Goal: Navigation & Orientation: Find specific page/section

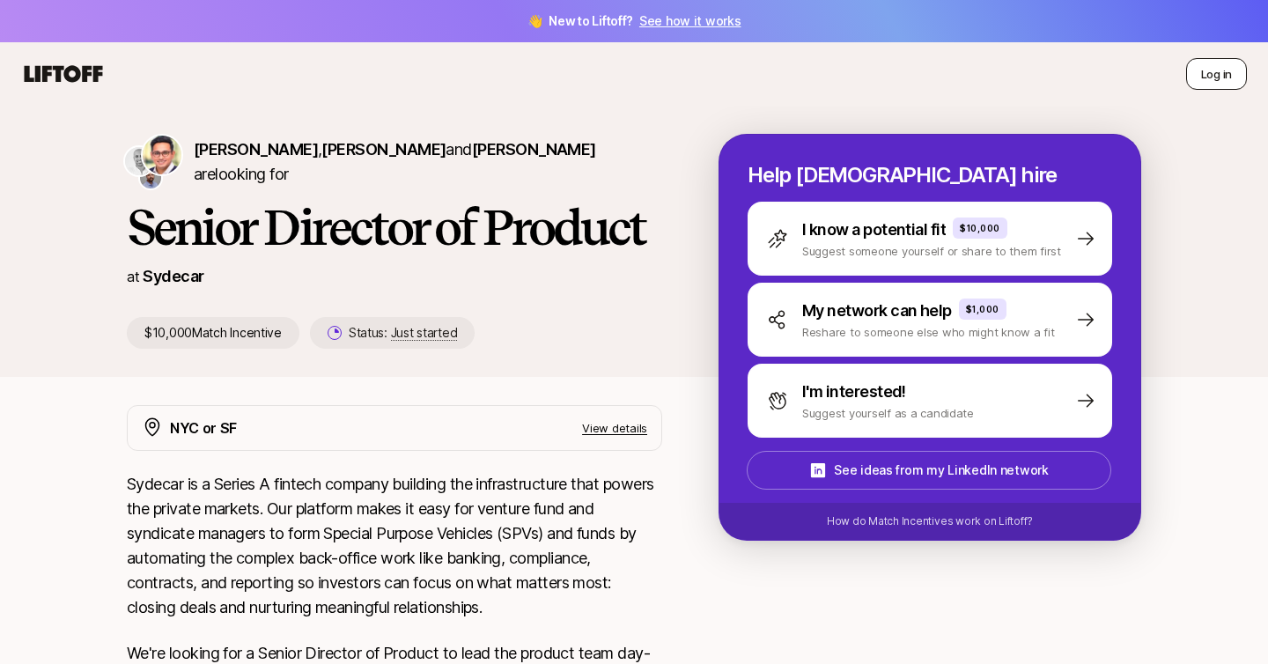
click at [1227, 74] on button "Log in" at bounding box center [1216, 74] width 61 height 32
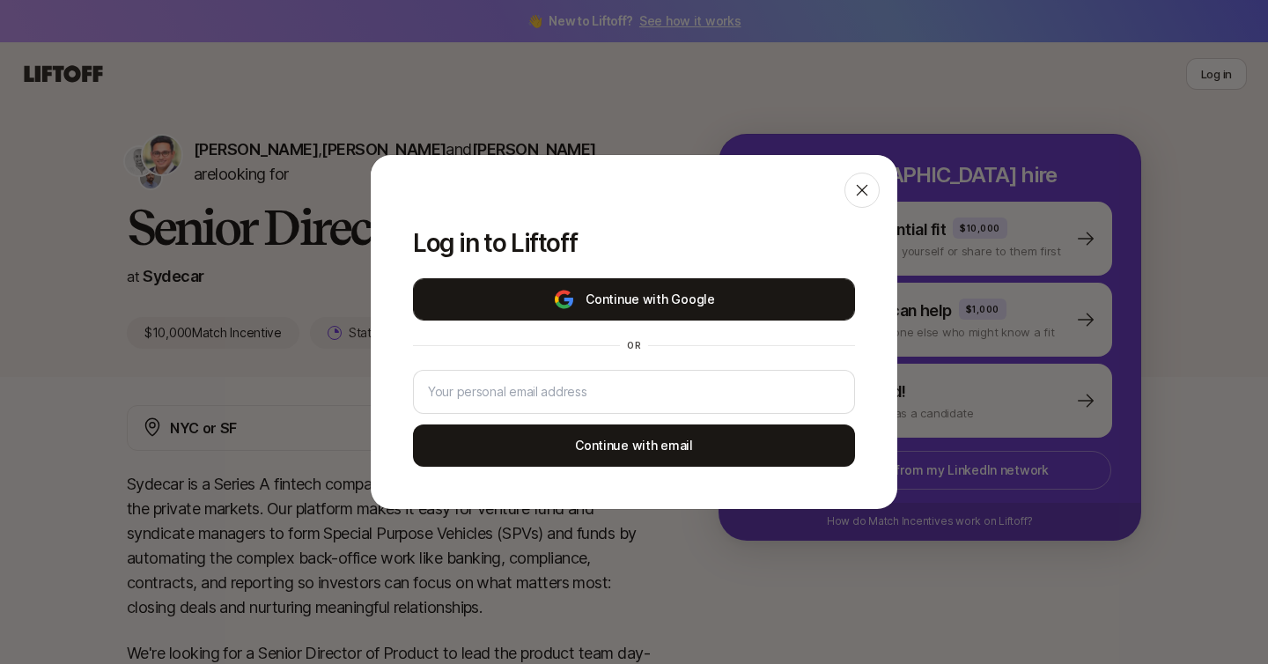
click at [694, 298] on button "Continue with Google" at bounding box center [634, 299] width 442 height 42
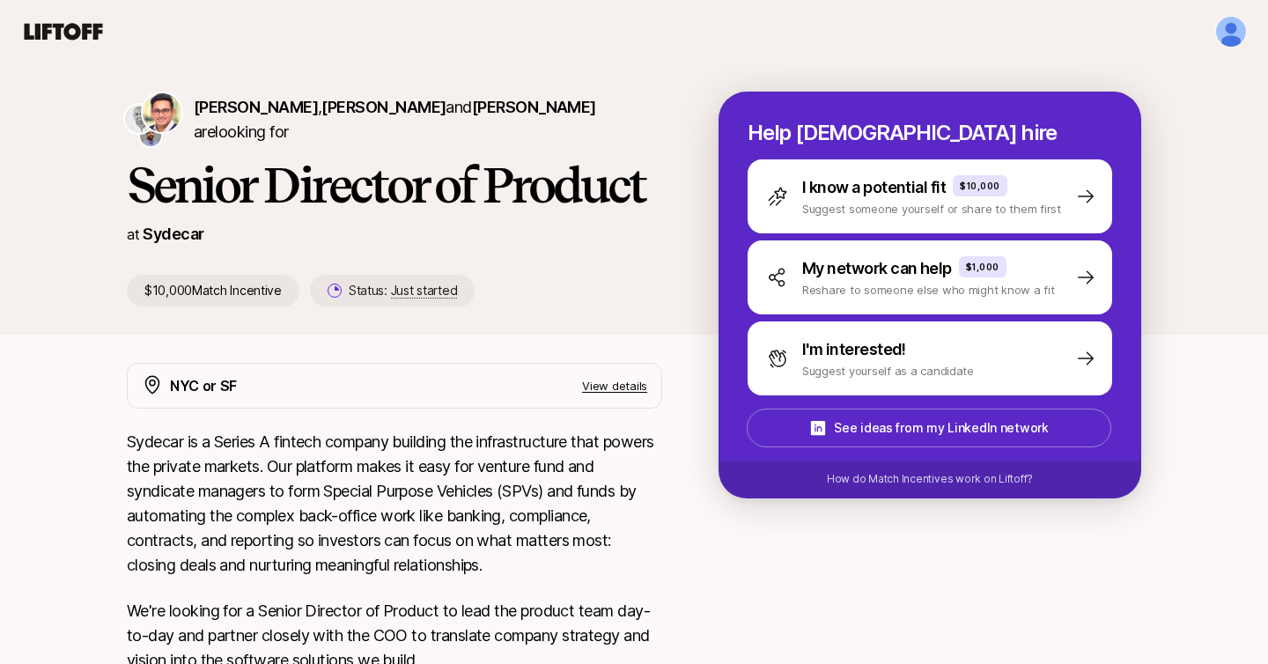
click at [70, 30] on icon at bounding box center [63, 31] width 85 height 25
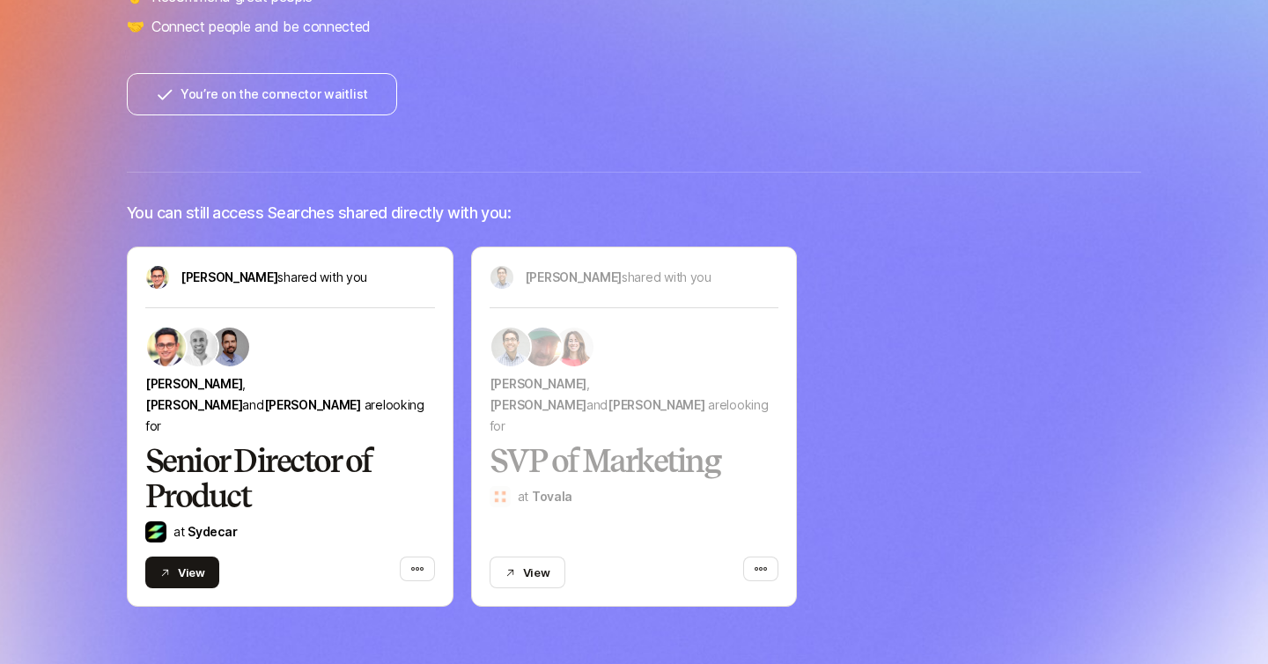
scroll to position [399, 0]
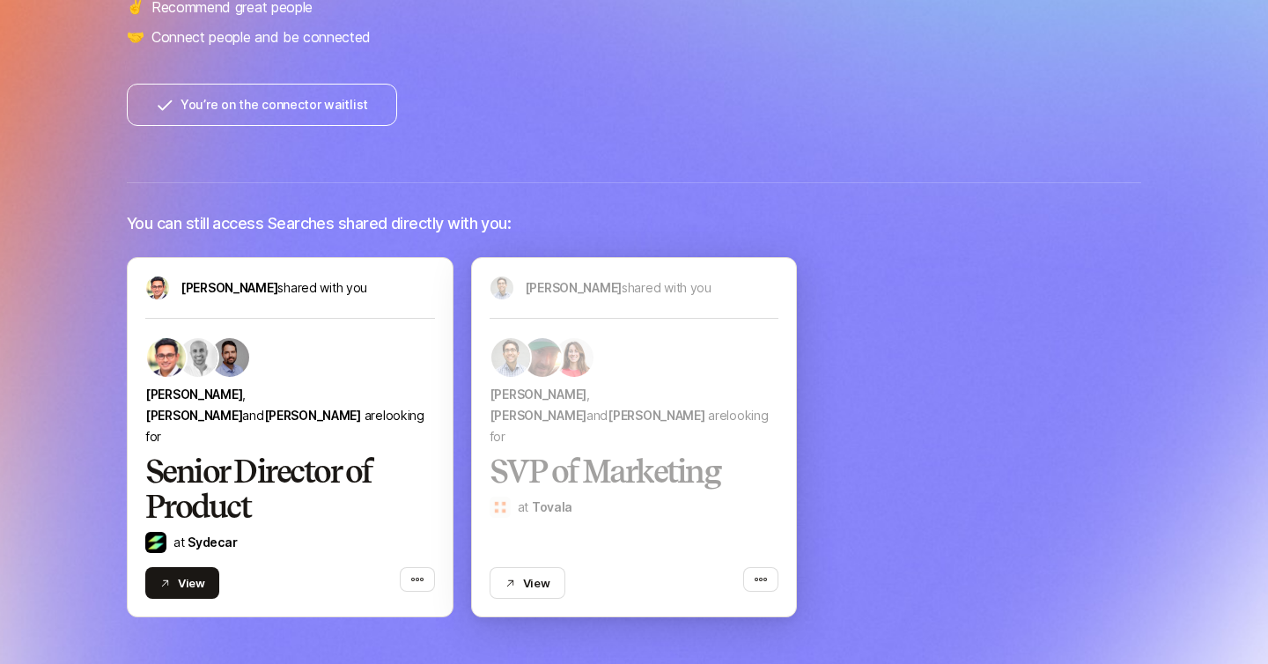
click at [671, 421] on div "[PERSON_NAME] , [PERSON_NAME] and [PERSON_NAME] are looking for SVP of Marketin…" at bounding box center [635, 467] width 290 height 262
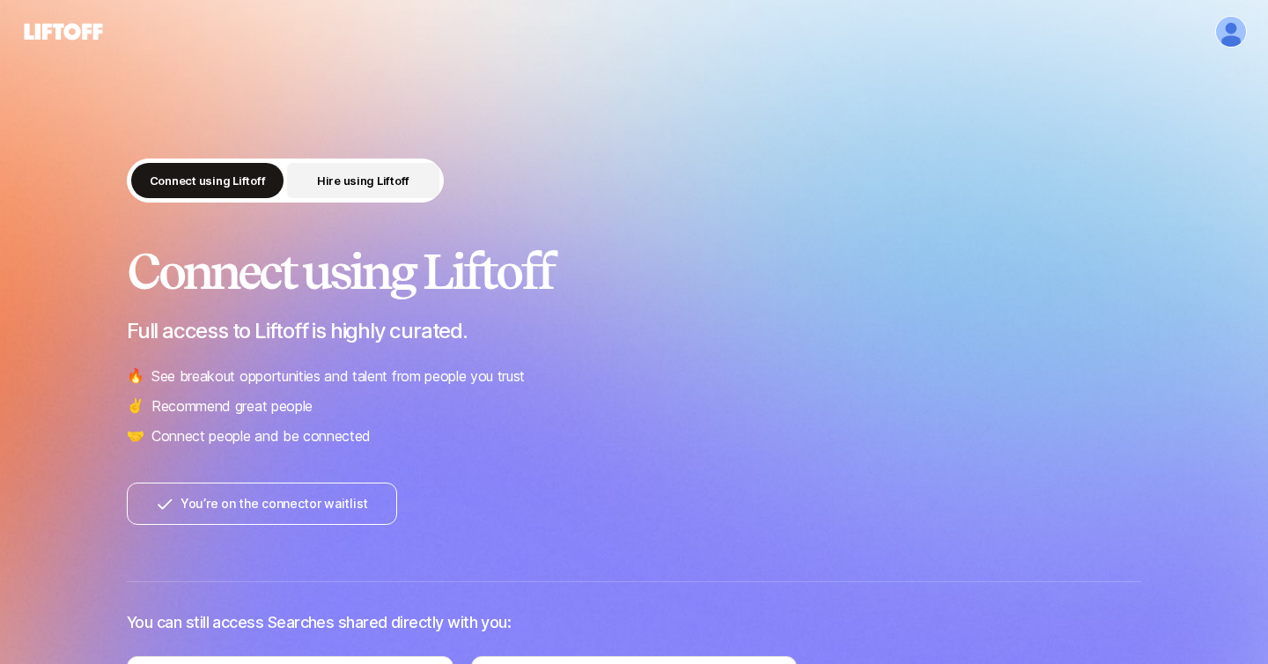
click at [355, 185] on p "Hire using Liftoff" at bounding box center [363, 181] width 92 height 18
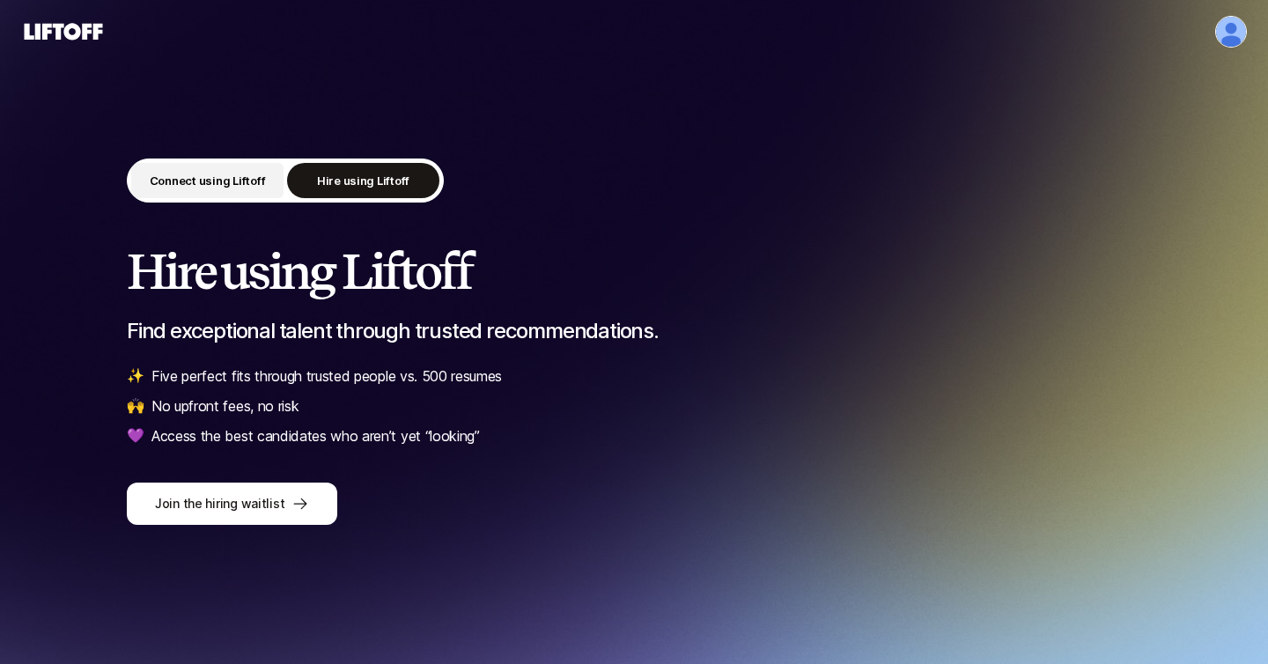
click at [224, 191] on button "Connect using Liftoff" at bounding box center [207, 180] width 152 height 35
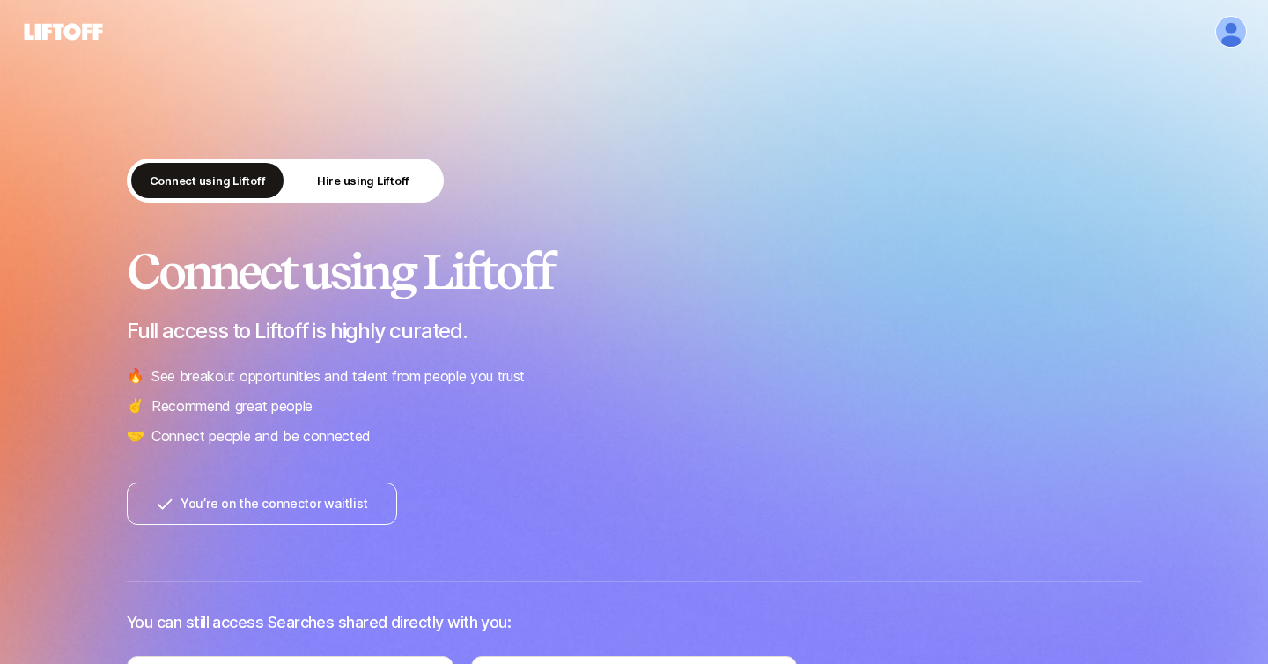
click at [67, 30] on icon at bounding box center [64, 31] width 78 height 17
